Goal: Information Seeking & Learning: Find specific fact

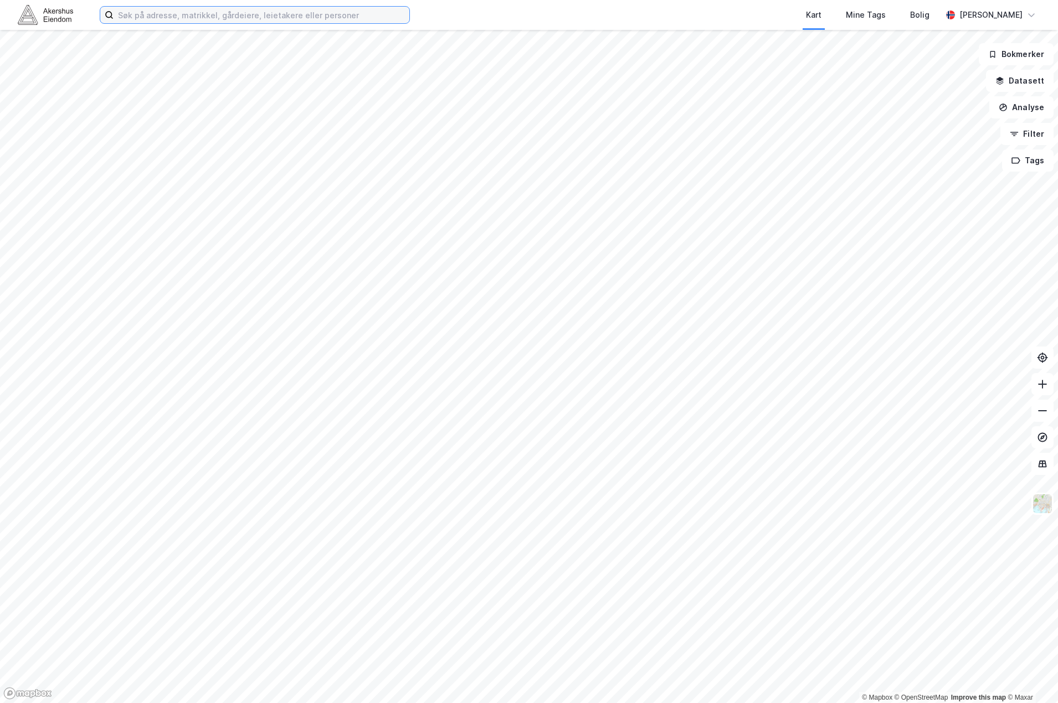
click at [241, 13] on input at bounding box center [262, 15] width 296 height 17
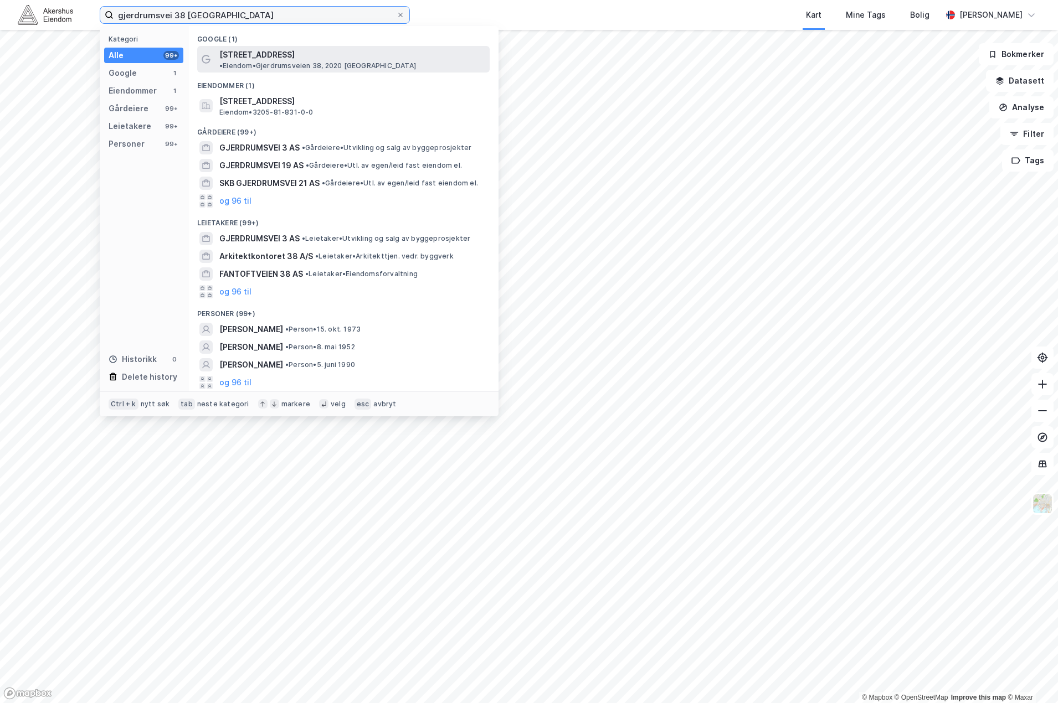
type input "gjerdrumsvei 38 [GEOGRAPHIC_DATA]"
click at [416, 61] on span "• Eiendom • Gjerdrumsveien 38, 2020 Skedsmokorset" at bounding box center [317, 65] width 197 height 9
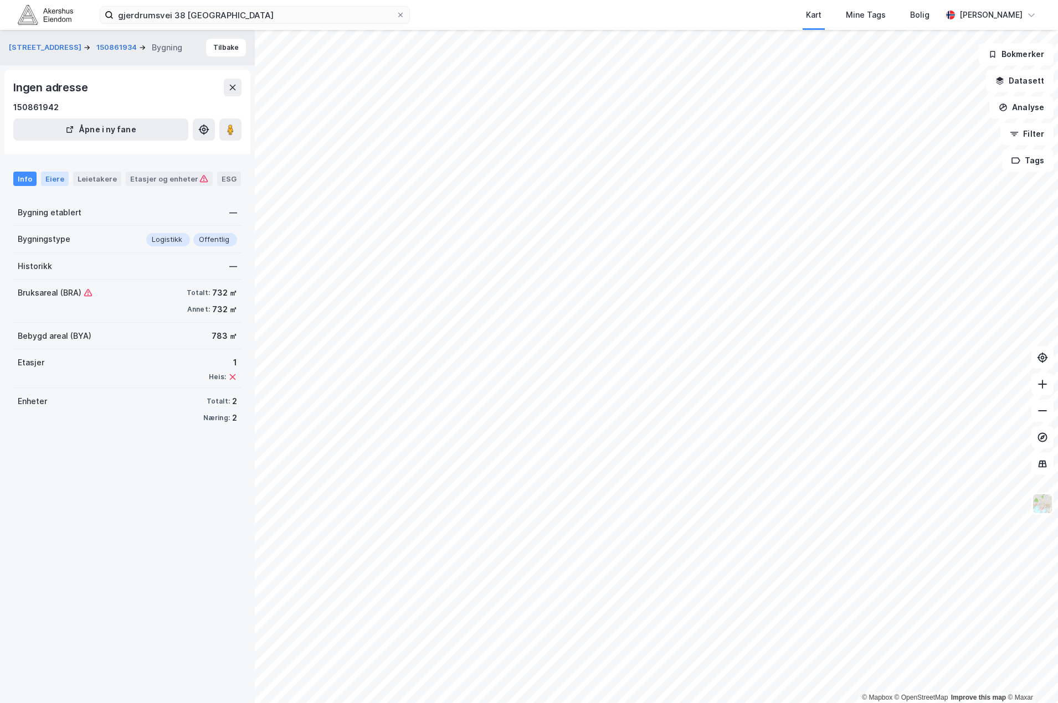
click at [56, 176] on div "Eiere" at bounding box center [55, 179] width 28 height 14
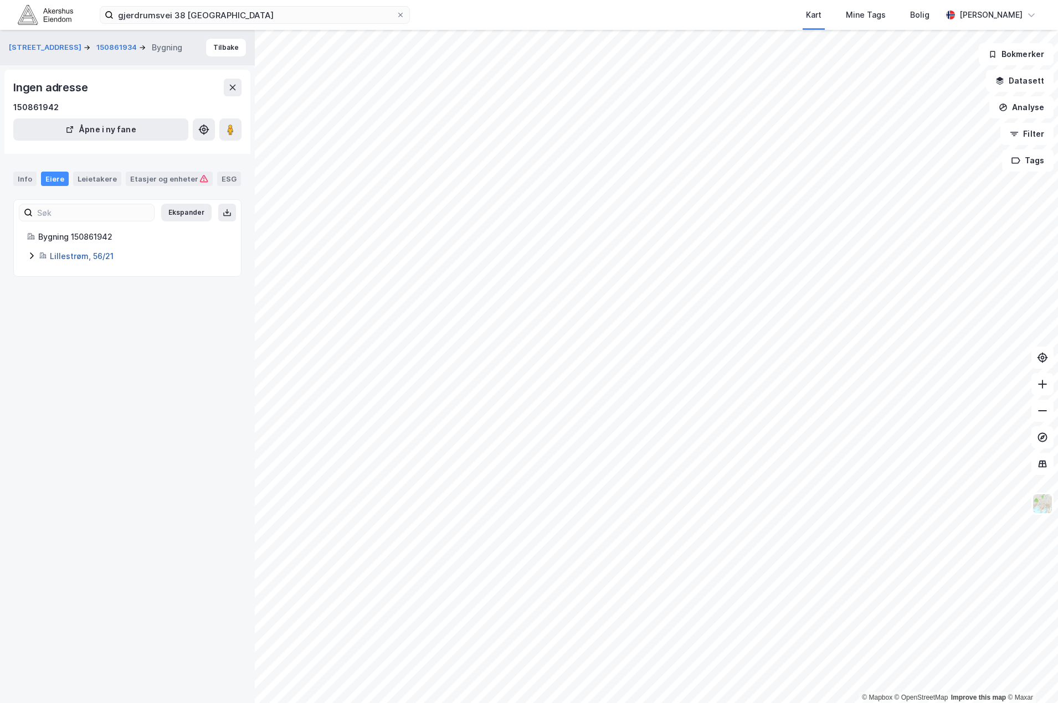
click at [86, 260] on link "Lillestrøm, 56/21" at bounding box center [82, 255] width 64 height 9
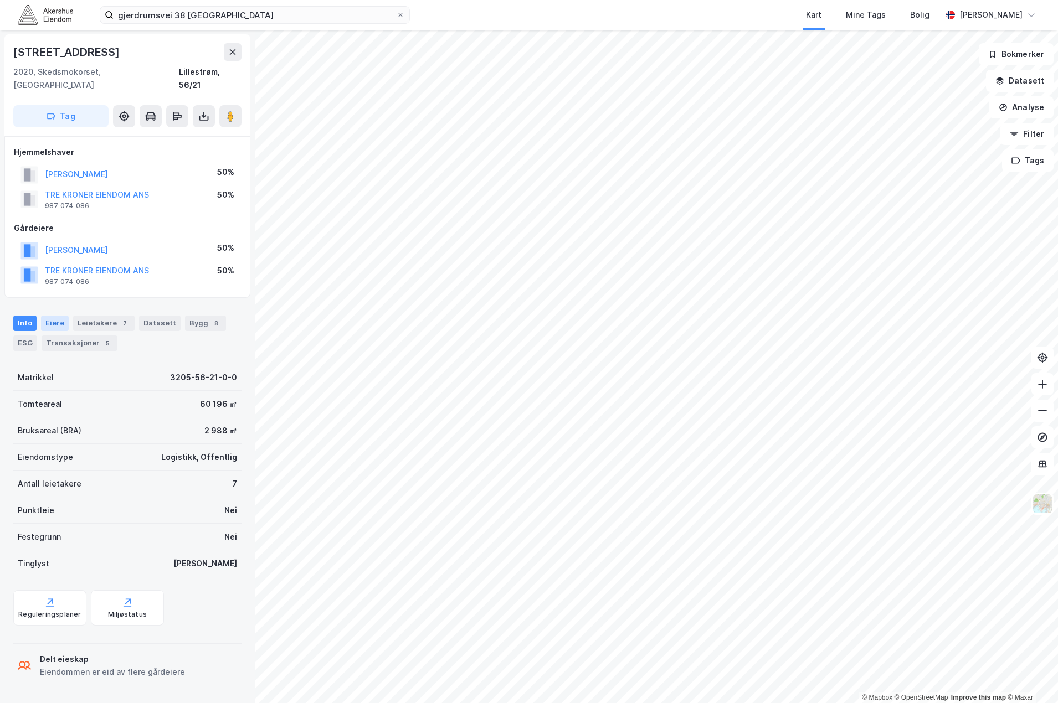
click at [53, 316] on div "Eiere" at bounding box center [55, 324] width 28 height 16
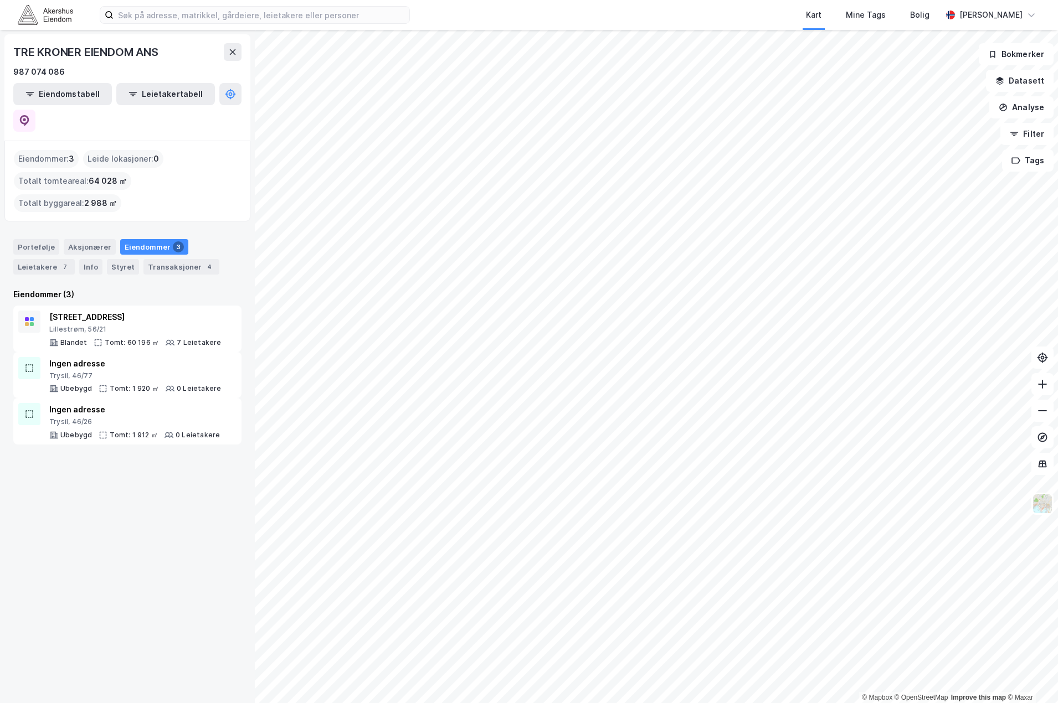
click at [79, 226] on div "Portefølje Aksjonærer Eiendommer 3 Leietakere 7 Info Styret Transaksjoner 4" at bounding box center [127, 252] width 255 height 53
click at [85, 239] on div "Aksjonærer" at bounding box center [90, 247] width 52 height 16
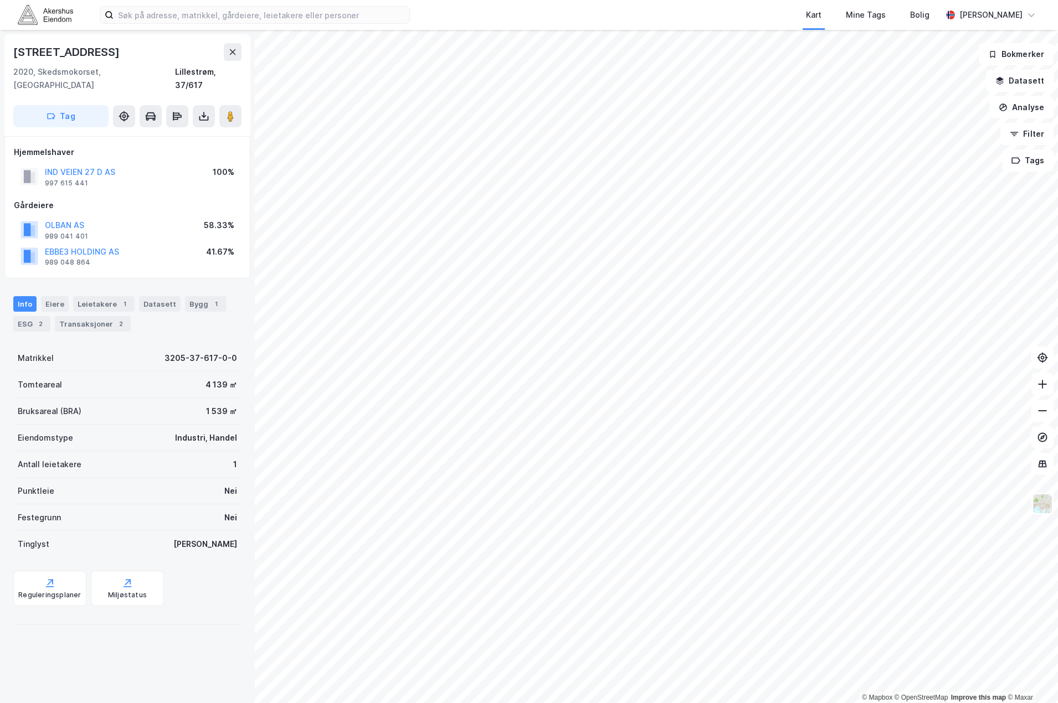
click at [171, 210] on div "© Mapbox © OpenStreetMap Improve this map © Maxar Industriveien 27d 2020, Skeds…" at bounding box center [529, 366] width 1058 height 673
